Goal: Task Accomplishment & Management: Manage account settings

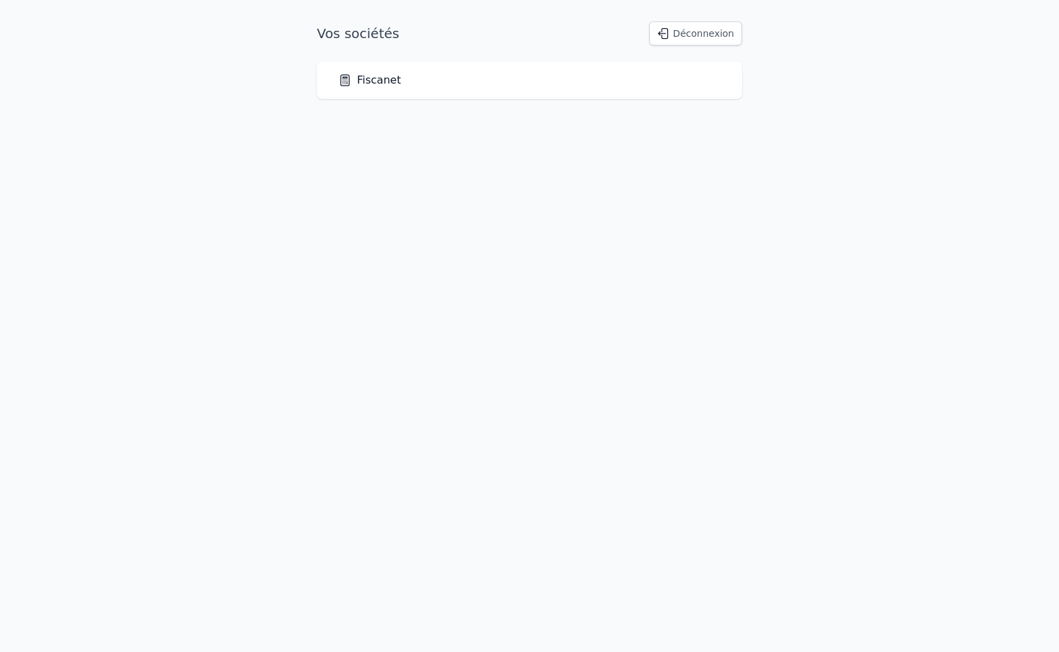
click at [365, 78] on link "Fiscanet" at bounding box center [369, 80] width 63 height 16
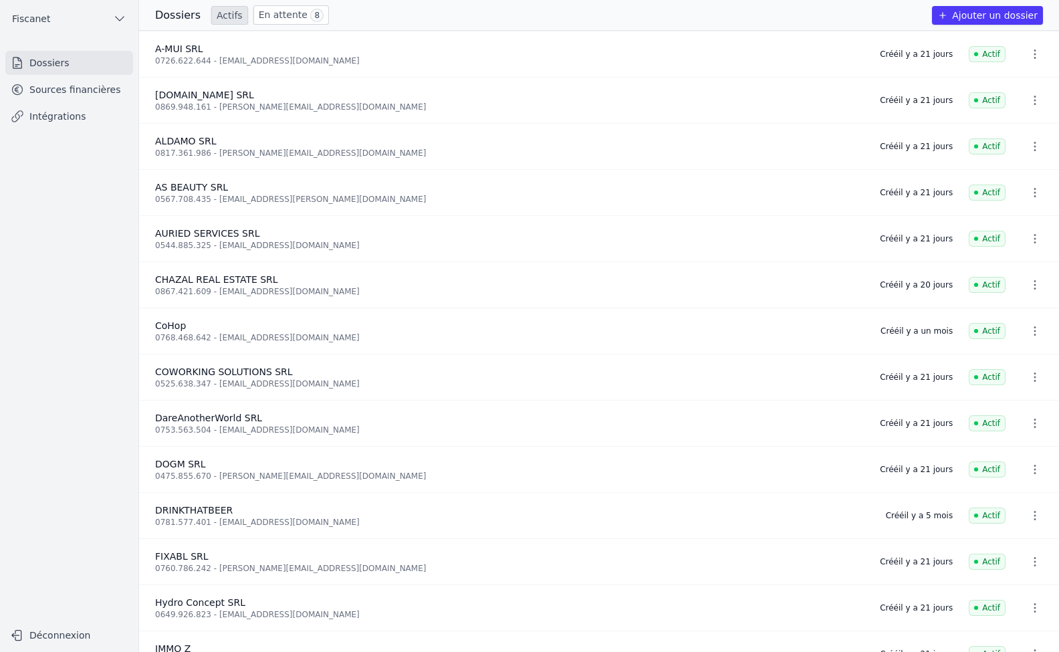
click at [79, 90] on link "Sources financières" at bounding box center [69, 90] width 128 height 24
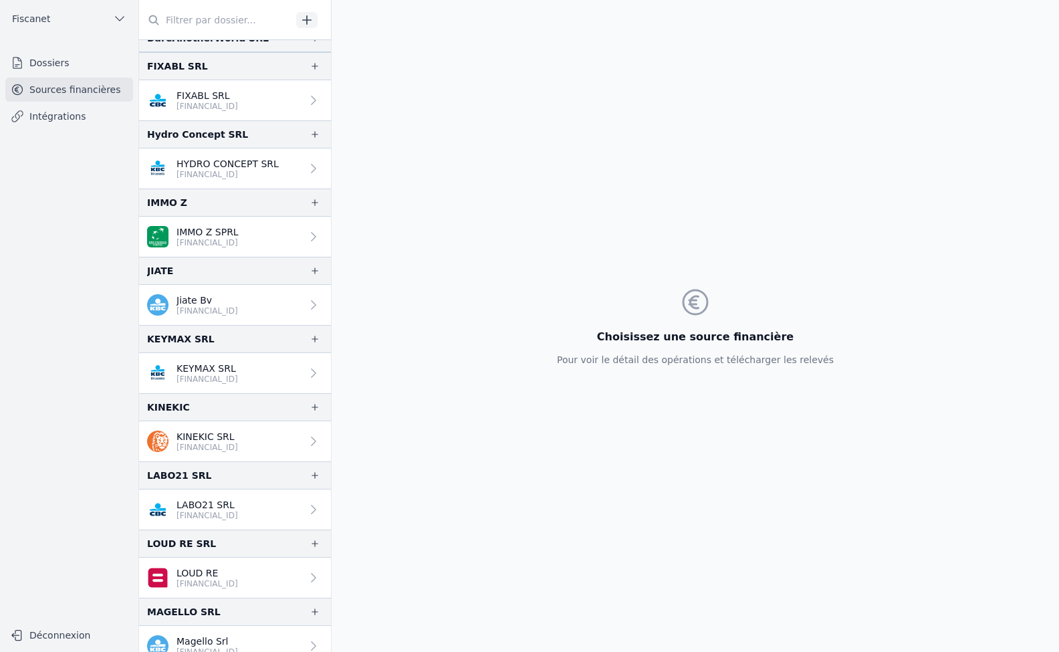
scroll to position [946, 0]
click at [249, 565] on link "LOUD RE [FINANCIAL_ID]" at bounding box center [235, 577] width 192 height 40
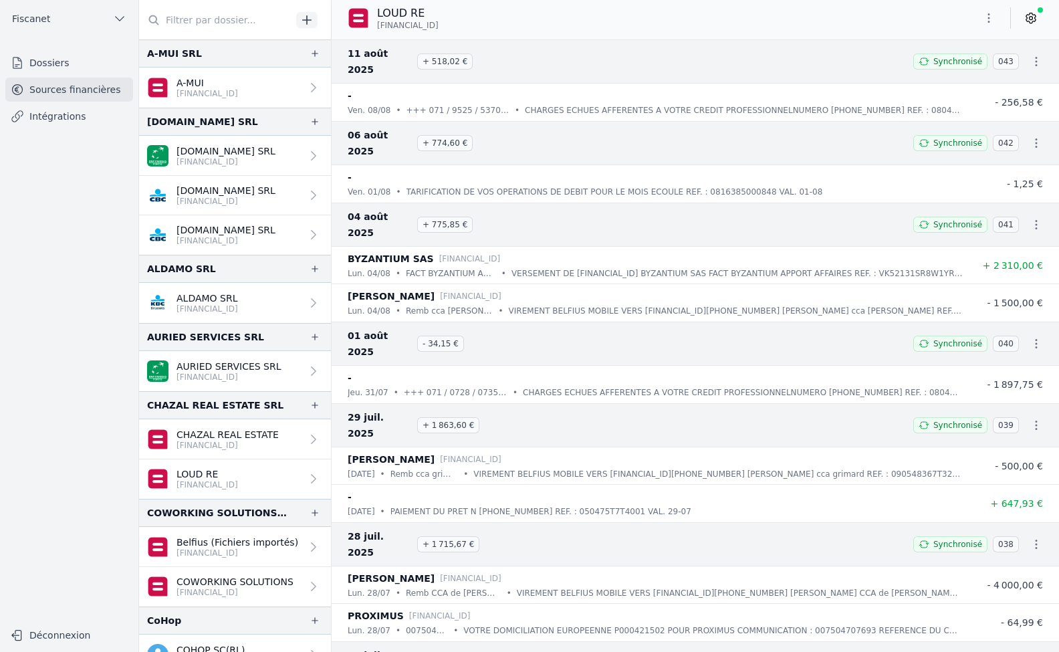
click at [238, 479] on p "LOUD RE" at bounding box center [207, 473] width 62 height 13
click at [51, 120] on link "Intégrations" at bounding box center [69, 116] width 128 height 24
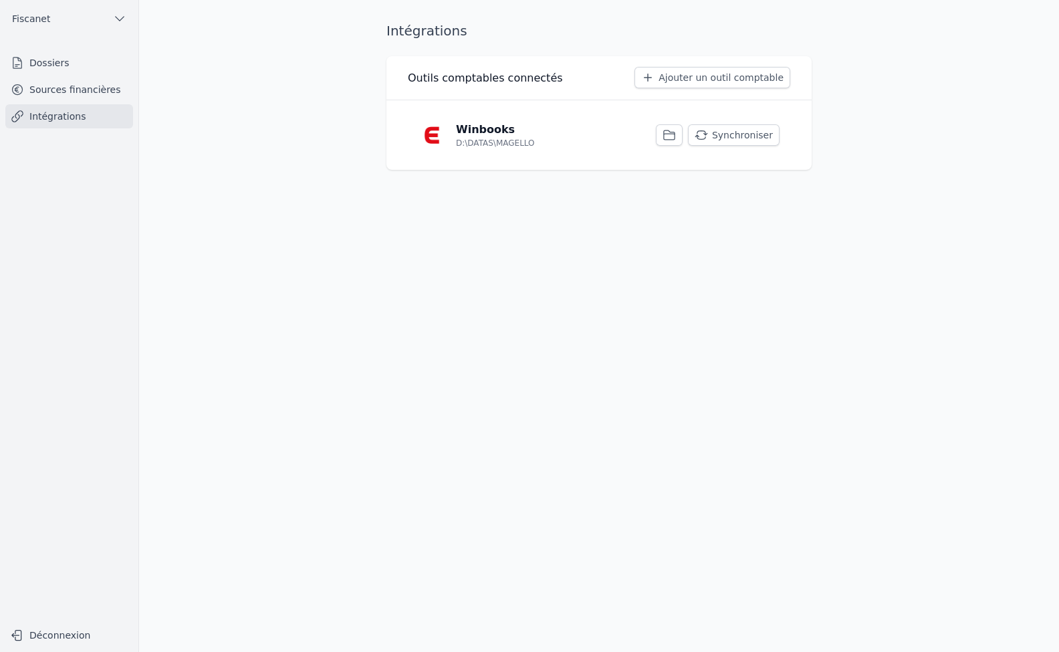
click at [49, 96] on link "Sources financières" at bounding box center [69, 90] width 128 height 24
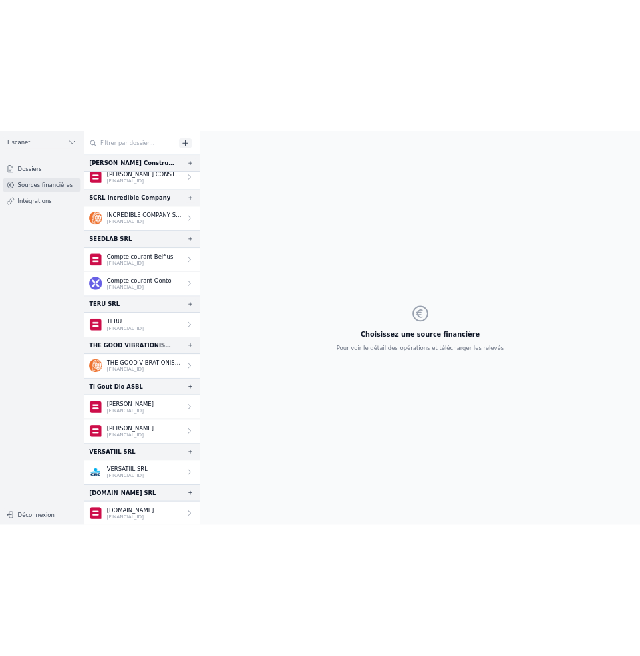
scroll to position [2213, 0]
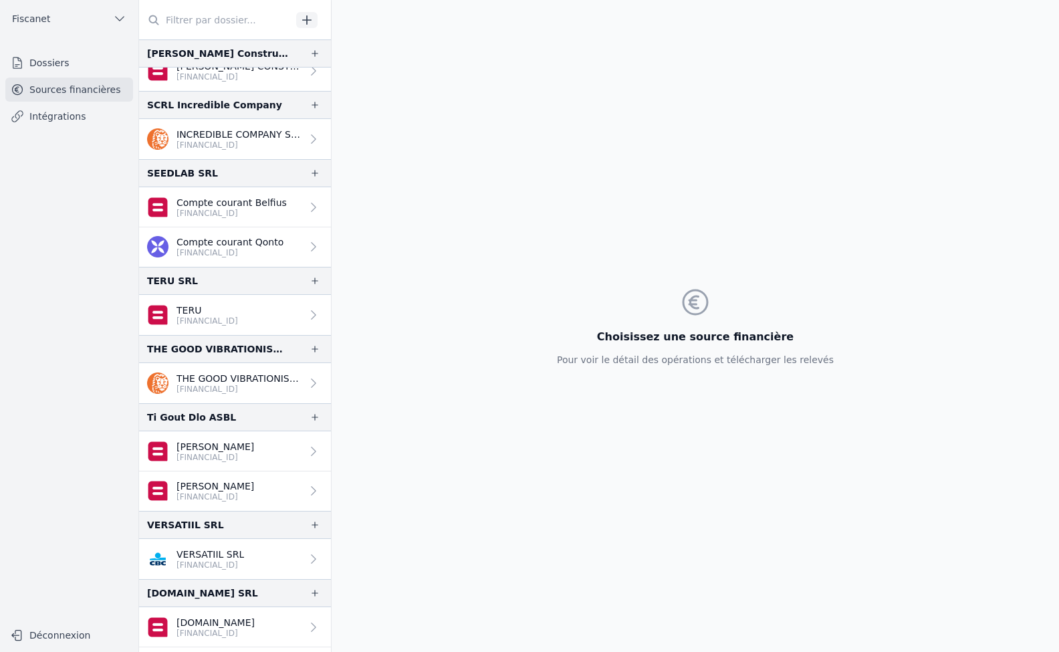
click at [289, 564] on link "VERSATIIL SRL [FINANCIAL_ID]" at bounding box center [235, 559] width 192 height 40
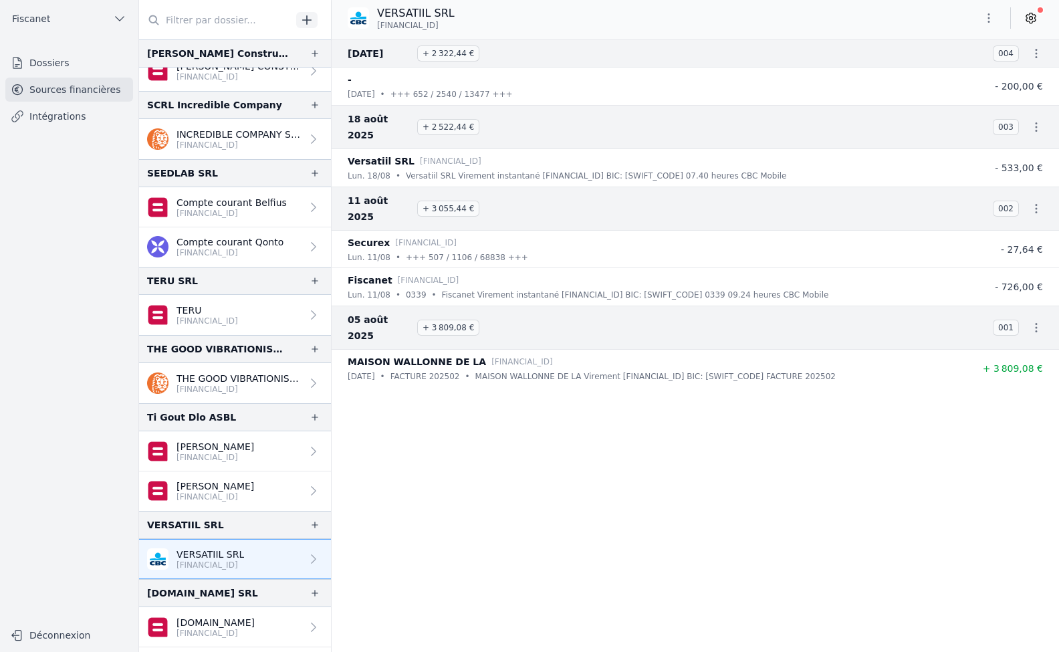
click at [1032, 22] on icon at bounding box center [1030, 18] width 9 height 10
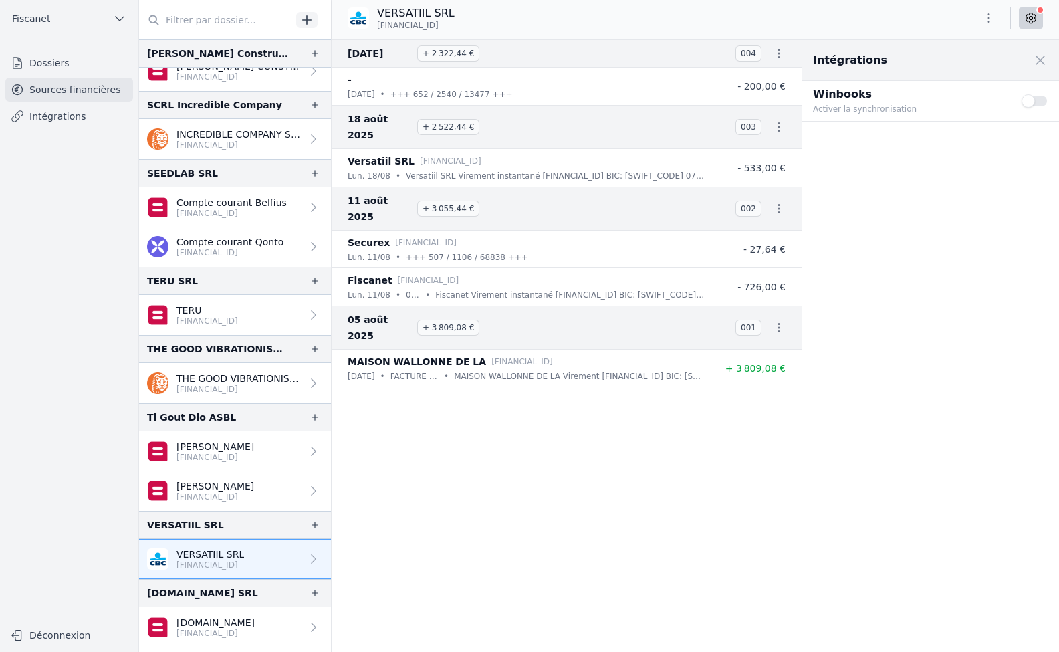
click at [1040, 102] on button "Use setting" at bounding box center [1034, 100] width 27 height 13
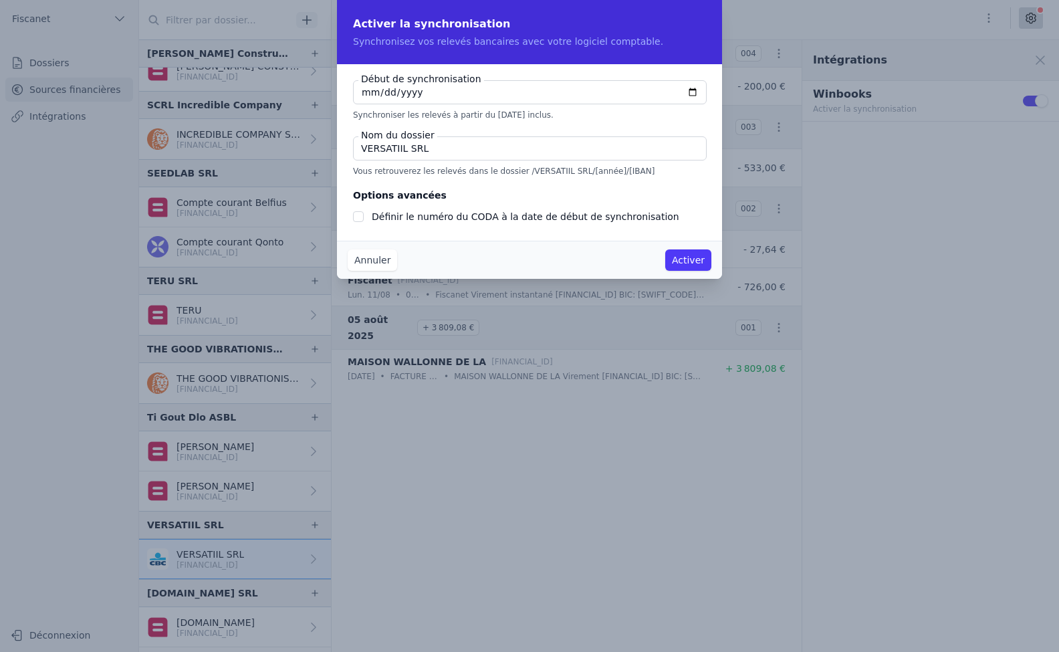
checkbox input "false"
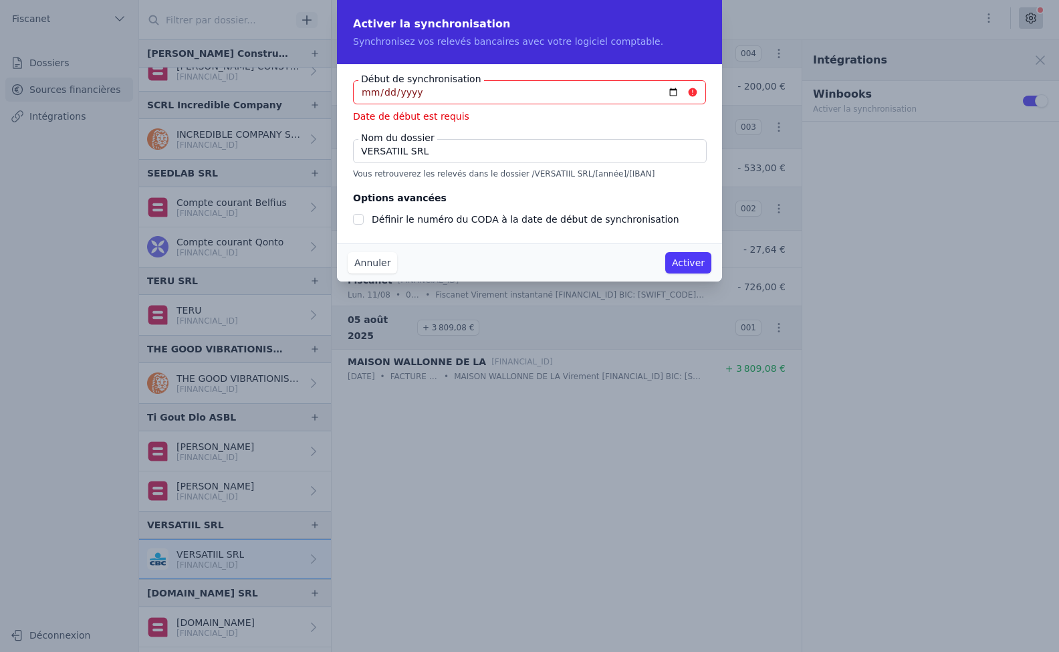
type input "[DATE]"
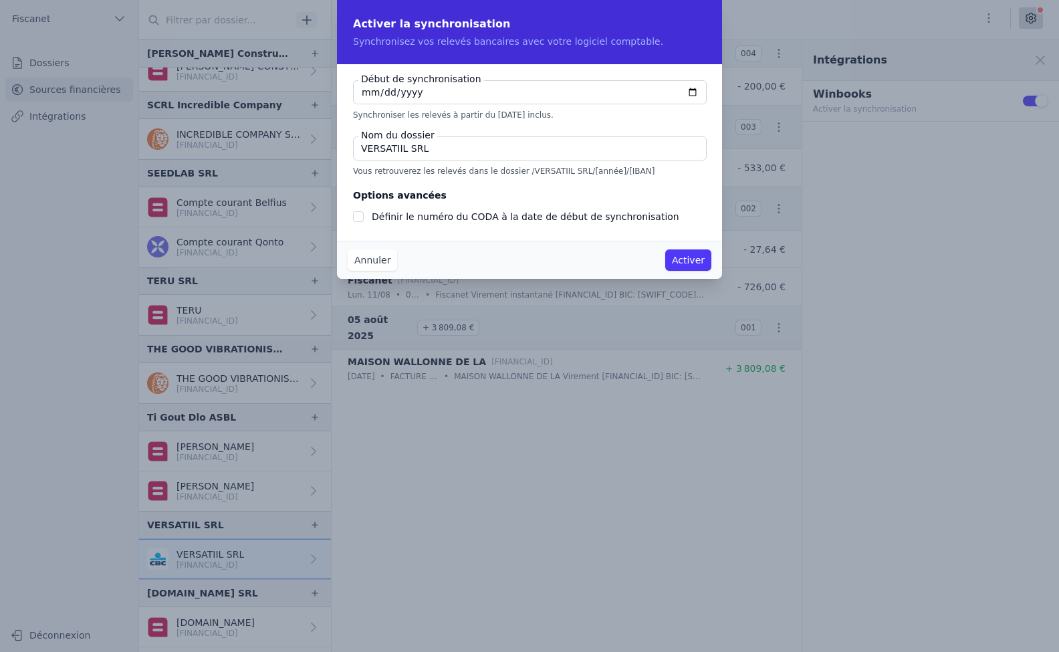
click at [433, 150] on input "VERSATIIL SRL" at bounding box center [530, 148] width 354 height 24
click at [441, 153] on input "VERSATIIL" at bounding box center [530, 148] width 354 height 24
type input "VERSATIIL CBC"
click at [365, 92] on input "[DATE]" at bounding box center [530, 92] width 354 height 24
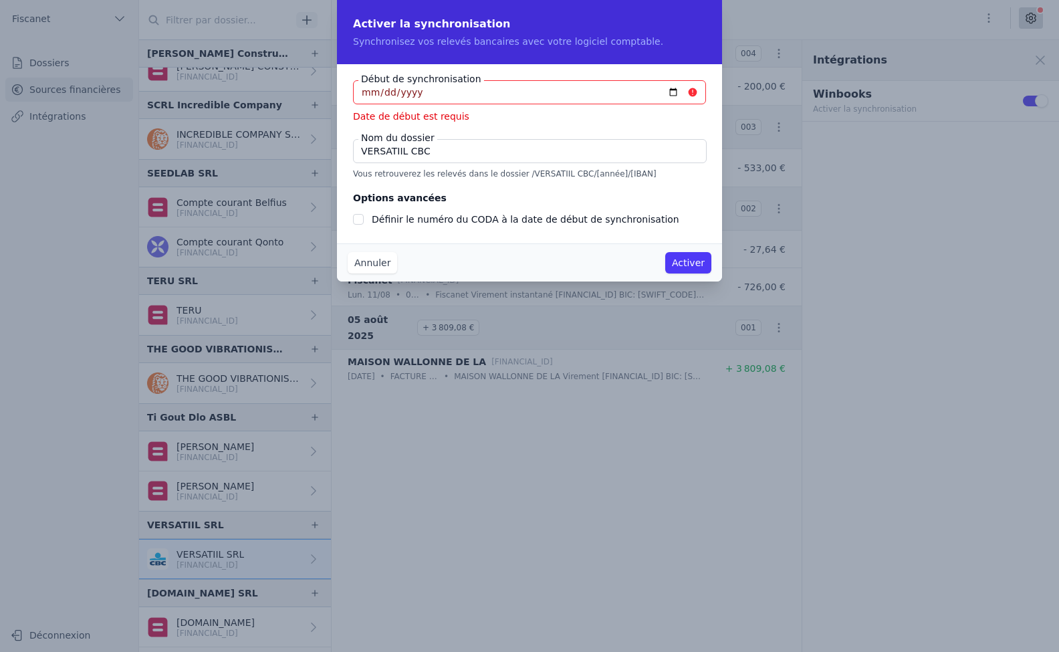
type input "[DATE]"
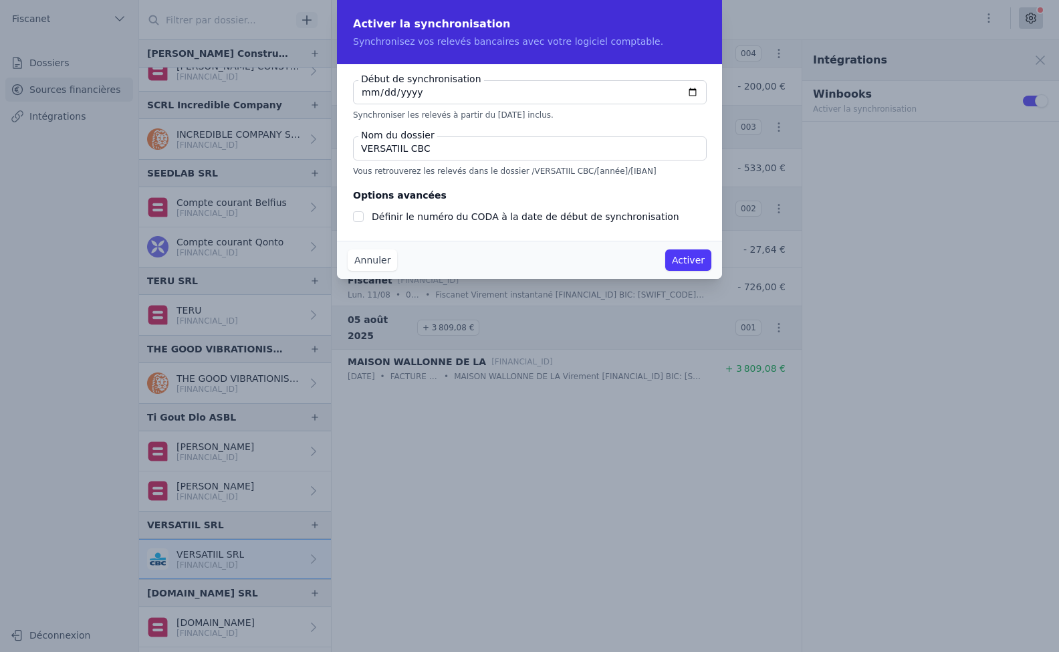
click at [691, 263] on button "Activer" at bounding box center [688, 259] width 46 height 21
